Goal: Information Seeking & Learning: Learn about a topic

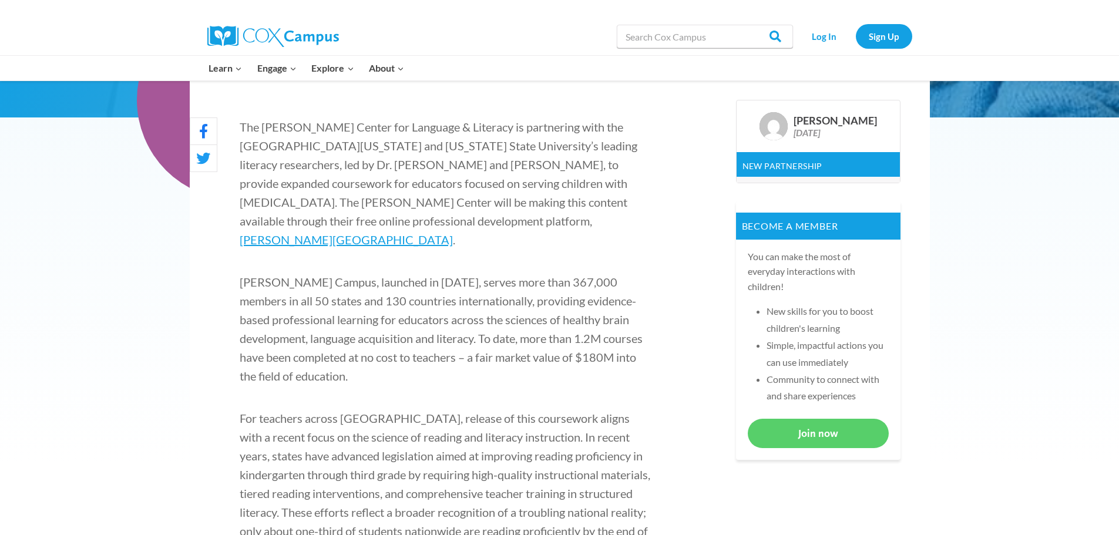
scroll to position [294, 0]
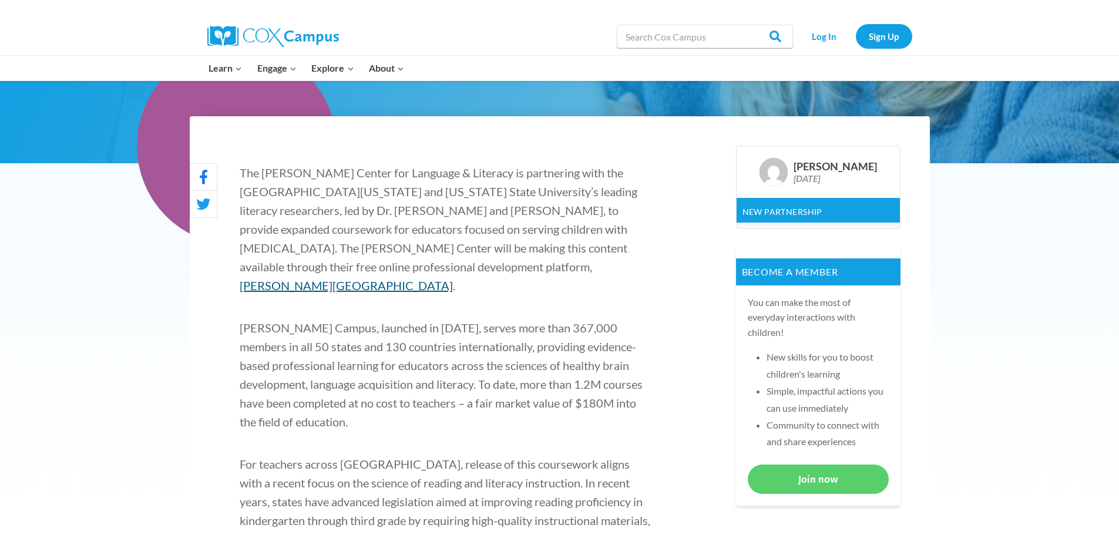
click at [389, 278] on link "[PERSON_NAME][GEOGRAPHIC_DATA]" at bounding box center [346, 285] width 213 height 14
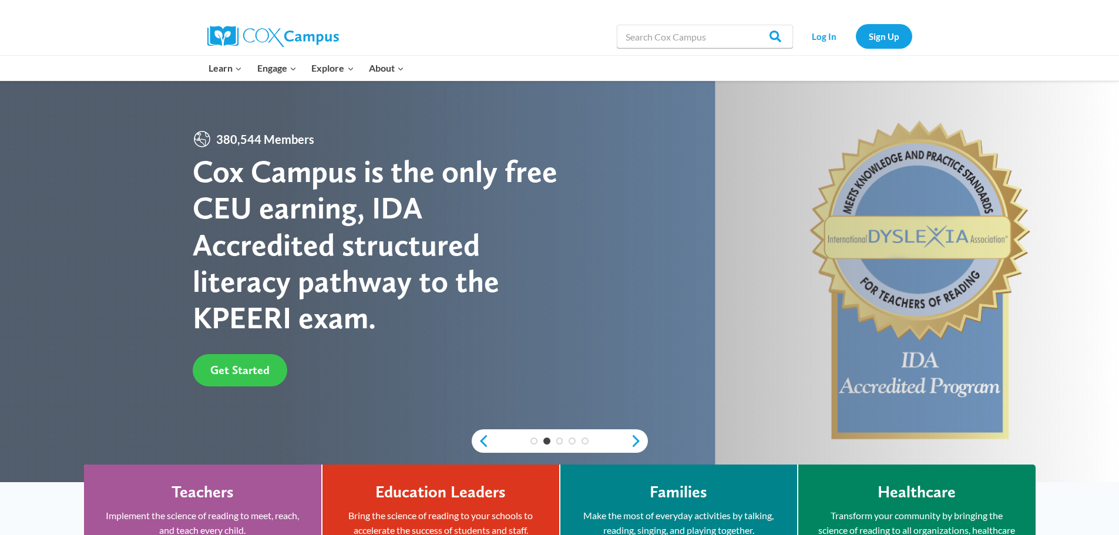
click at [240, 365] on span "Get Started" at bounding box center [239, 370] width 59 height 14
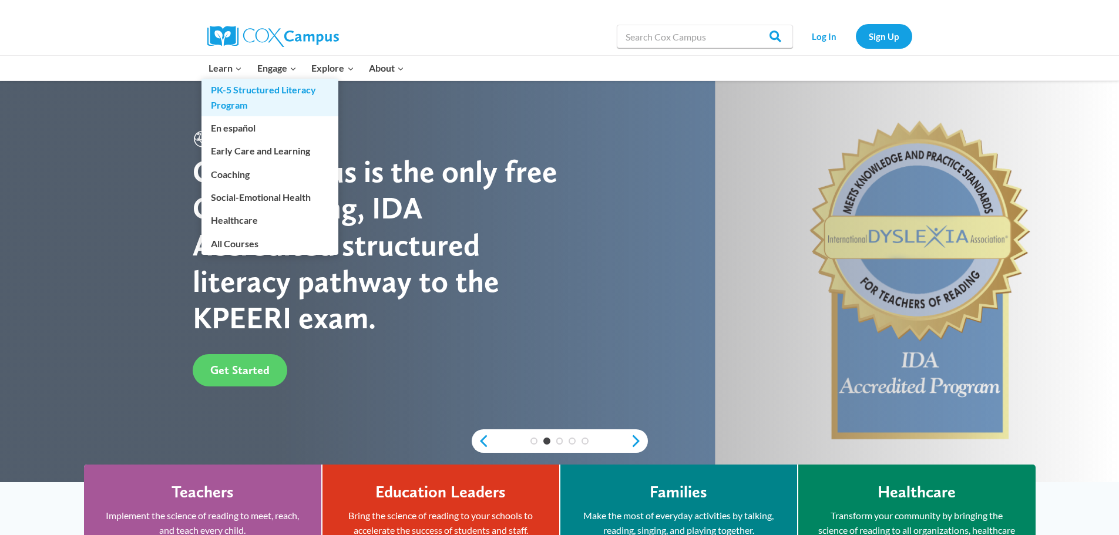
click at [237, 86] on link "PK-5 Structured Literacy Program" at bounding box center [269, 98] width 137 height 38
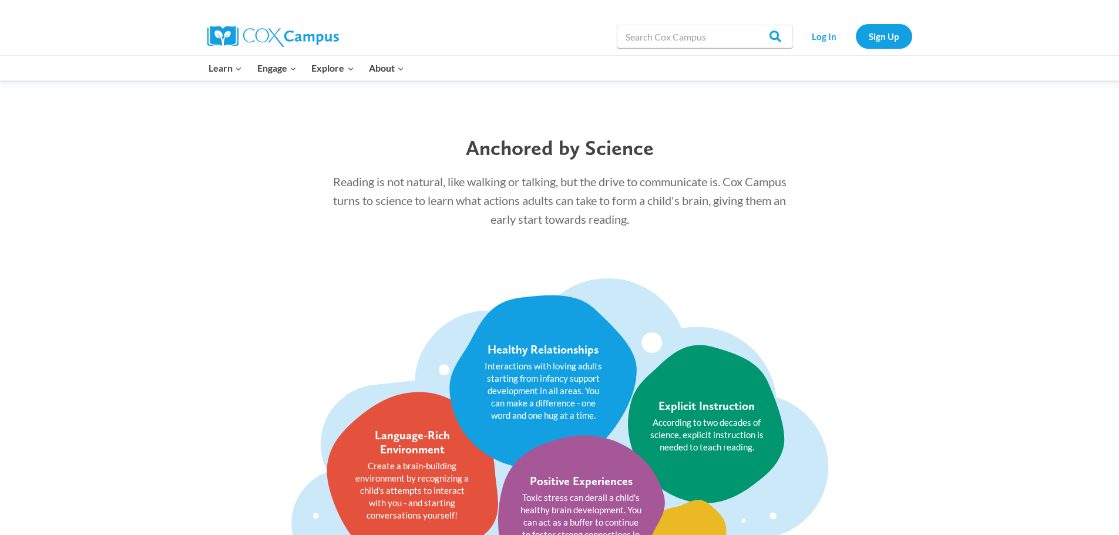
scroll to position [1057, 0]
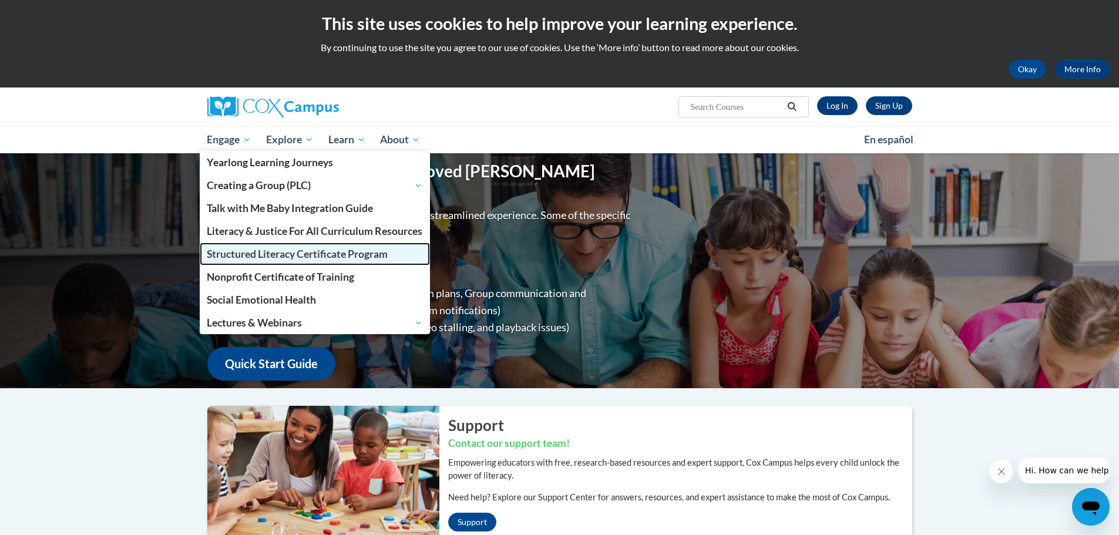
click at [256, 249] on span "Structured Literacy Certificate Program" at bounding box center [297, 254] width 181 height 12
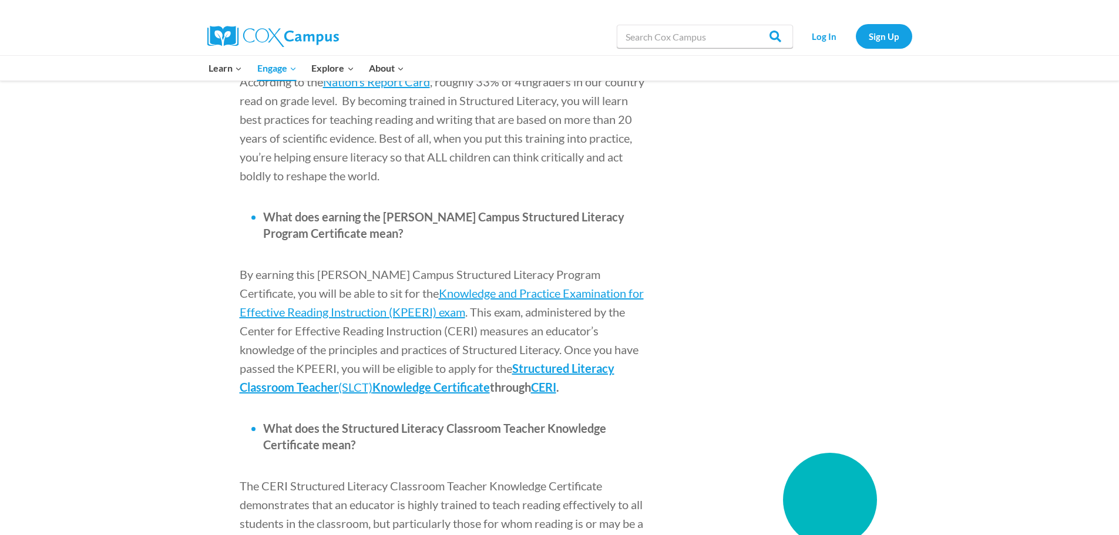
scroll to position [1351, 0]
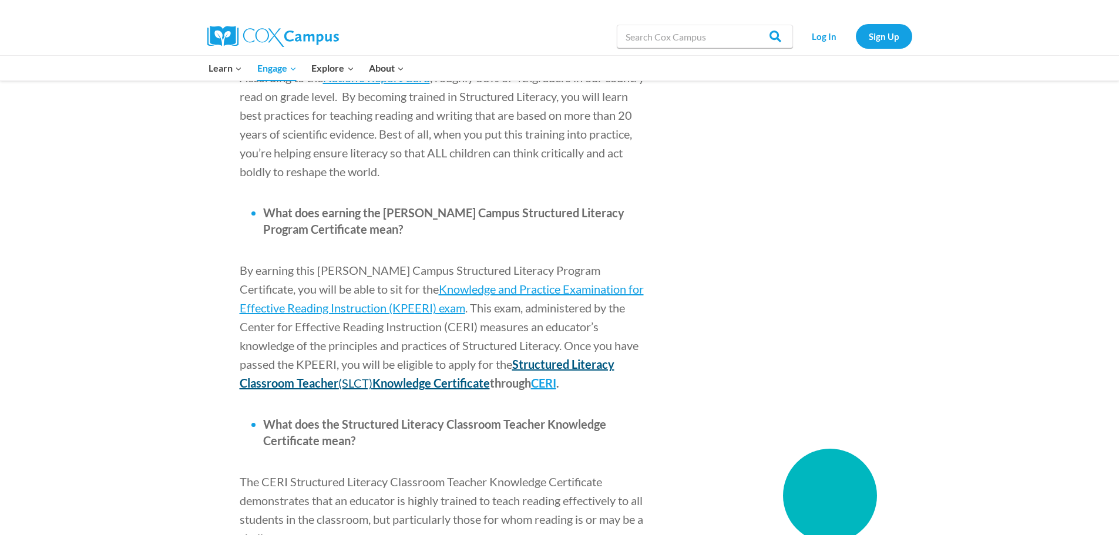
click at [441, 357] on span "Structured Literacy Classroom Teacher" at bounding box center [427, 373] width 375 height 33
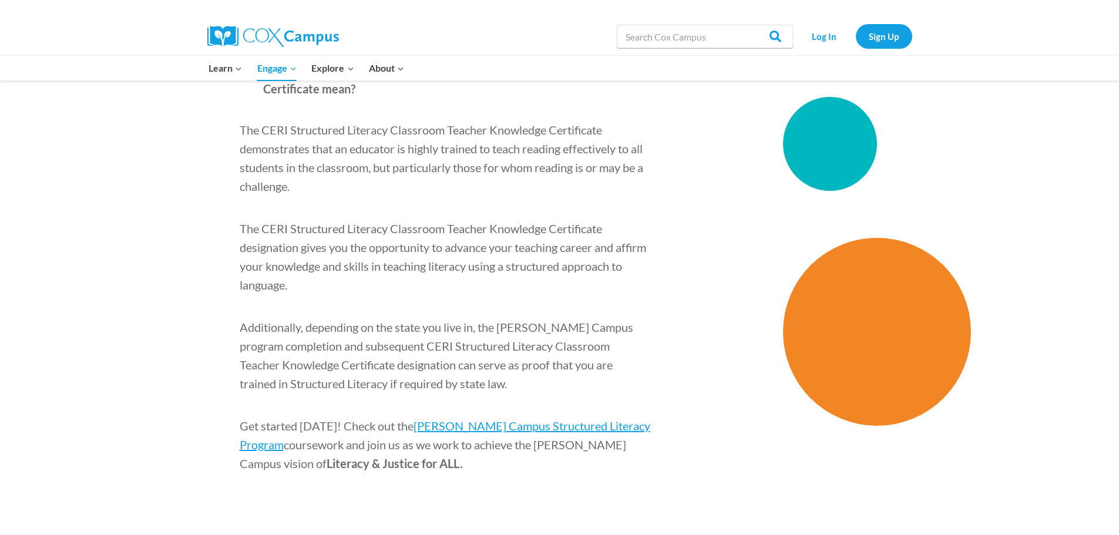
scroll to position [1703, 0]
